Goal: Check status: Verify the current state of an ongoing process or item

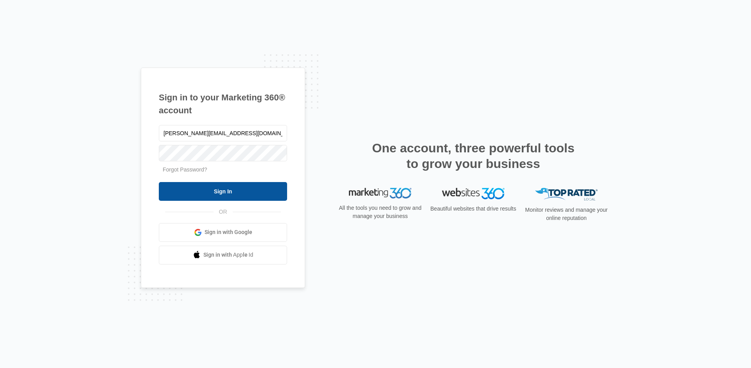
type input "alex@agta.org"
click at [214, 196] on input "Sign In" at bounding box center [223, 191] width 128 height 19
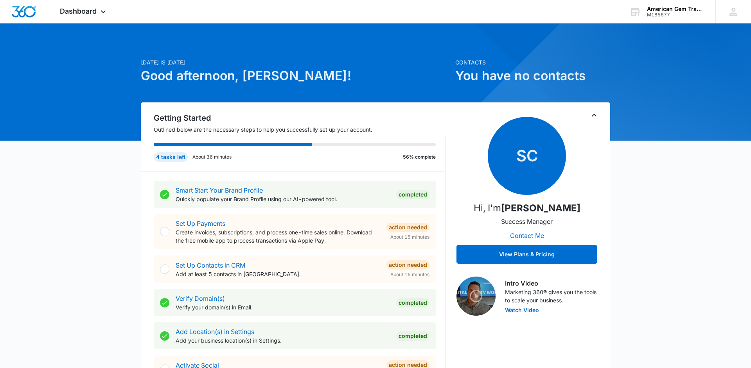
click at [80, 9] on span "Dashboard" at bounding box center [78, 11] width 37 height 8
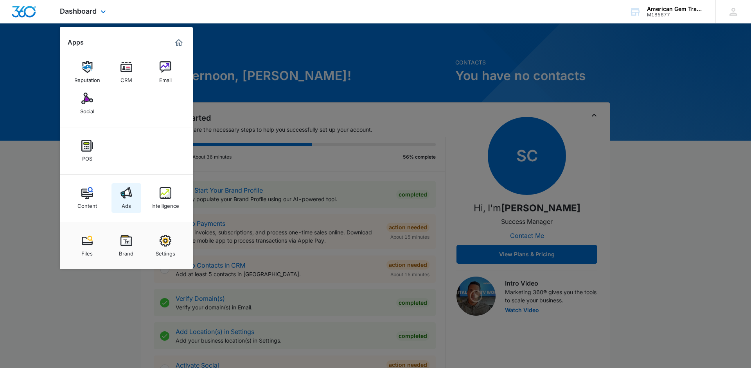
click at [126, 199] on div "Ads" at bounding box center [126, 204] width 9 height 10
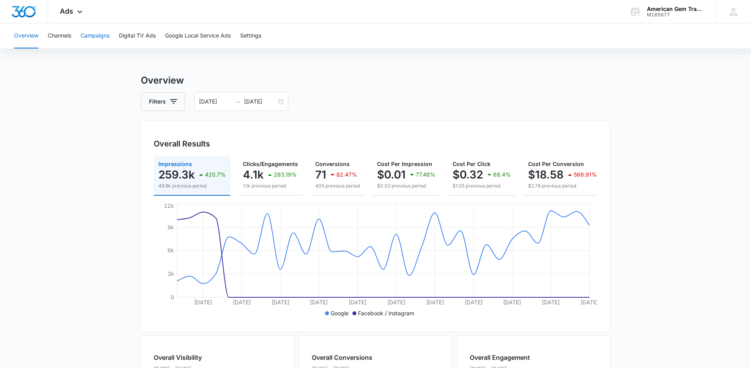
click at [100, 45] on button "Campaigns" at bounding box center [95, 35] width 29 height 25
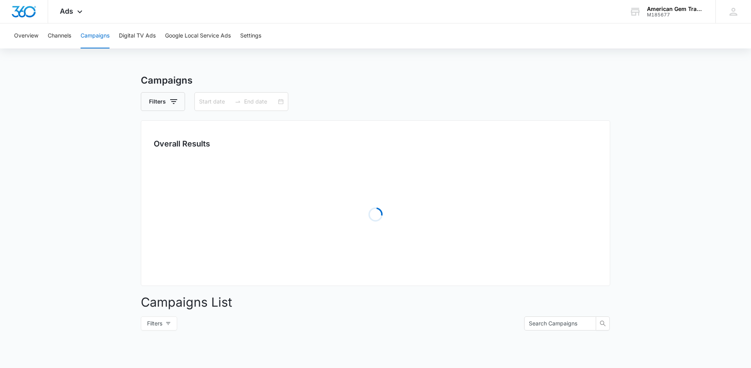
type input "[DATE]"
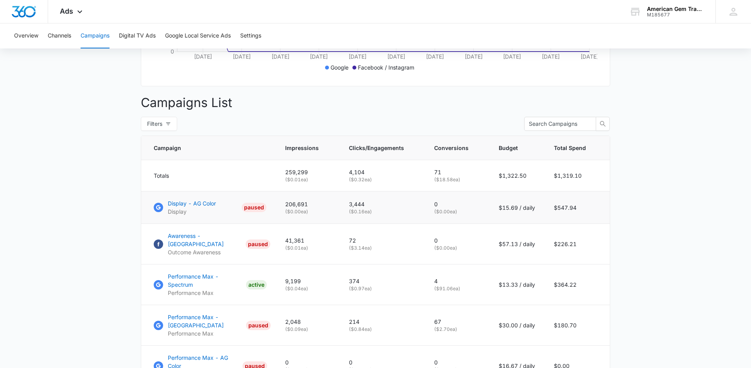
scroll to position [248, 0]
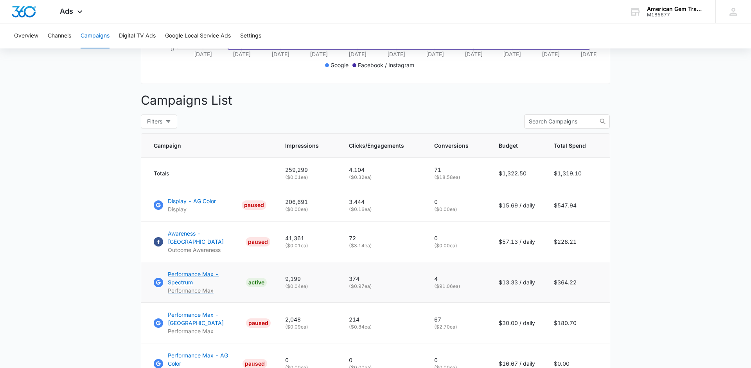
click at [207, 270] on p "Performance Max - Spectrum" at bounding box center [205, 278] width 75 height 16
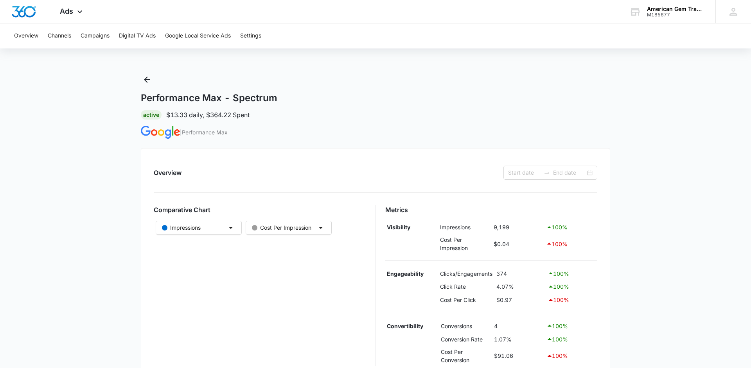
type input "[DATE]"
